Goal: Find specific page/section: Find specific page/section

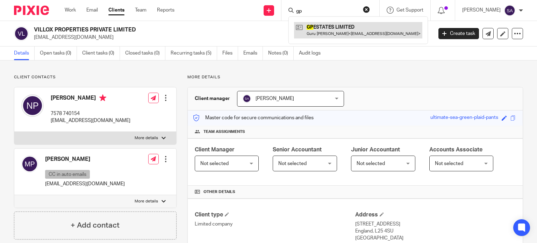
type input "gp"
click at [338, 28] on link at bounding box center [358, 30] width 128 height 16
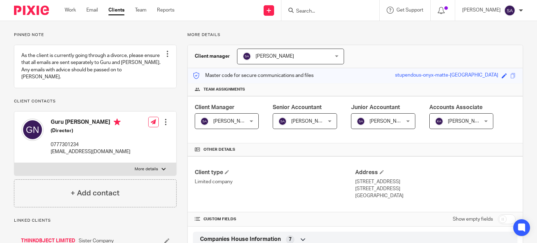
scroll to position [105, 0]
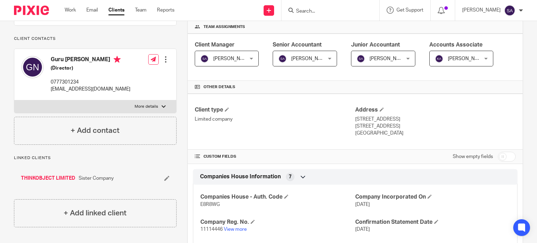
click at [50, 179] on link "THINKOBJECT LIMITED" at bounding box center [48, 178] width 54 height 7
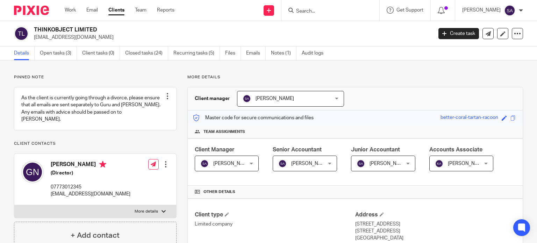
click at [301, 9] on input "Search" at bounding box center [326, 11] width 63 height 6
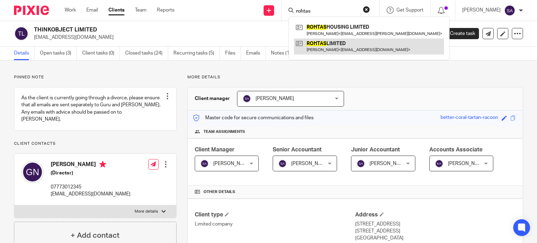
type input "rohtas"
click at [366, 43] on link at bounding box center [369, 46] width 150 height 16
